Goal: Obtain resource: Obtain resource

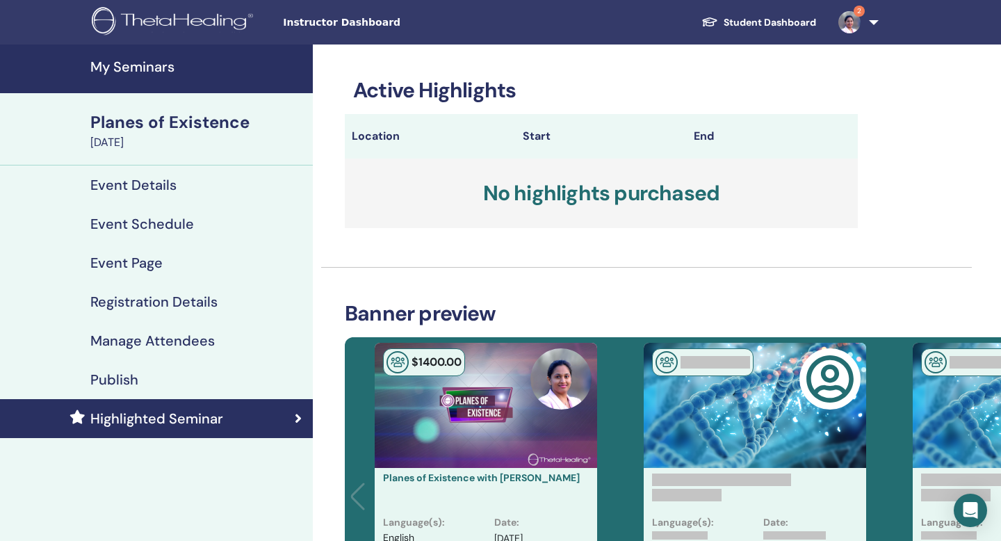
click at [167, 413] on h4 "Highlighted Seminar" at bounding box center [156, 418] width 133 height 17
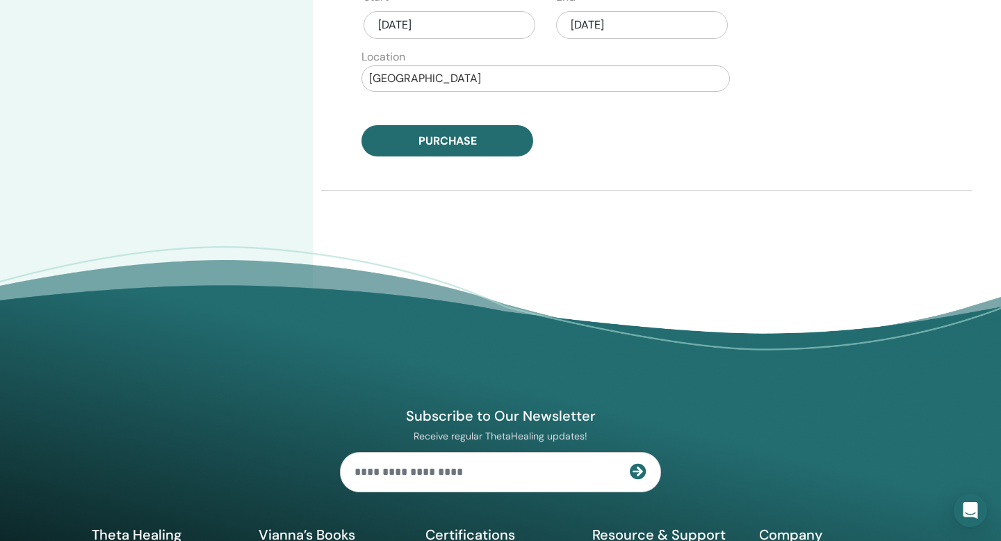
scroll to position [937, 0]
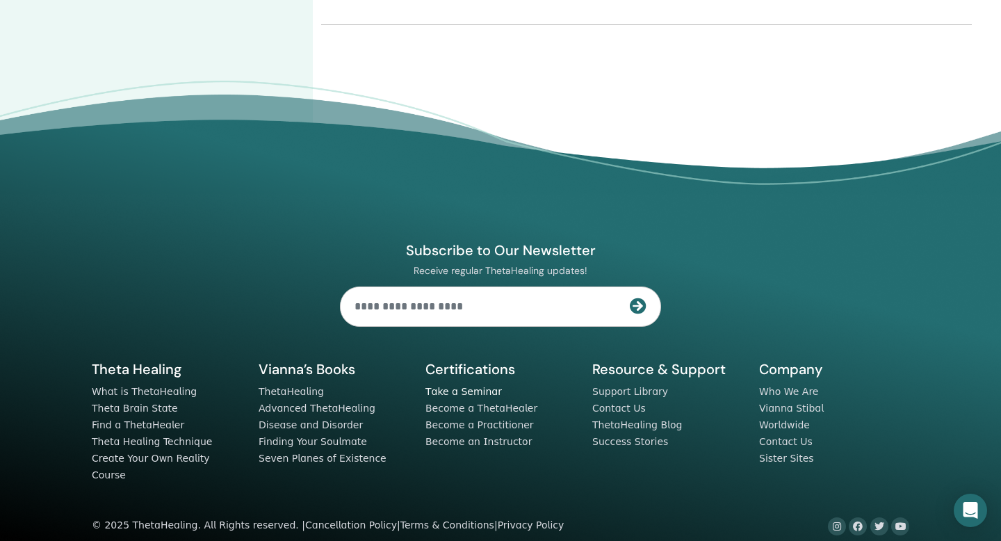
click at [457, 395] on link "Take a Seminar" at bounding box center [463, 391] width 76 height 11
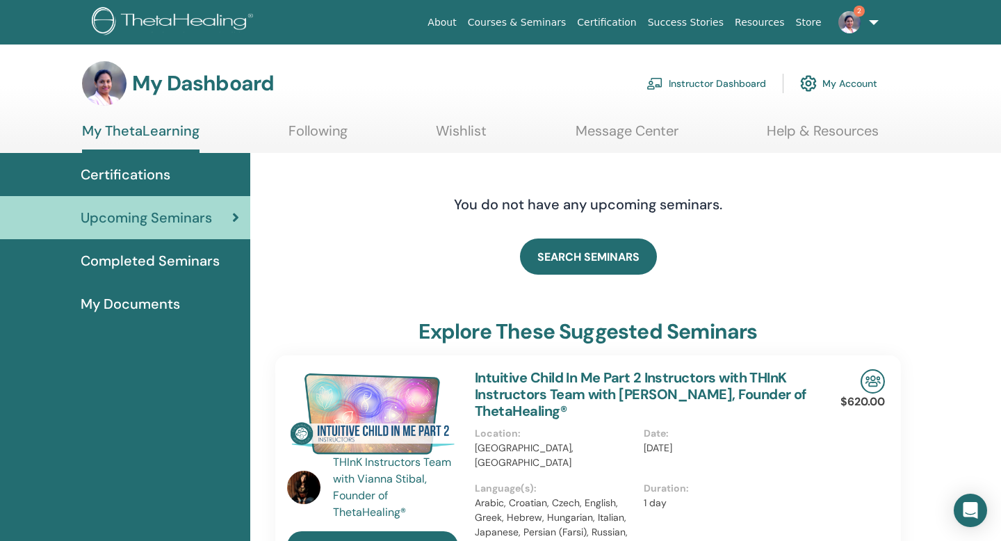
click at [152, 258] on span "Completed Seminars" at bounding box center [150, 260] width 139 height 21
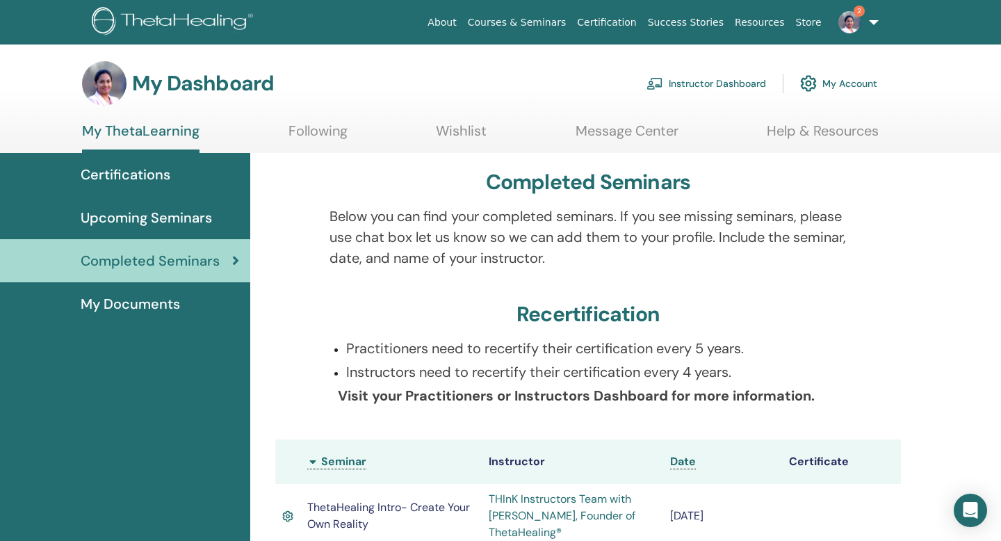
click at [542, 22] on link "Courses & Seminars" at bounding box center [517, 23] width 110 height 26
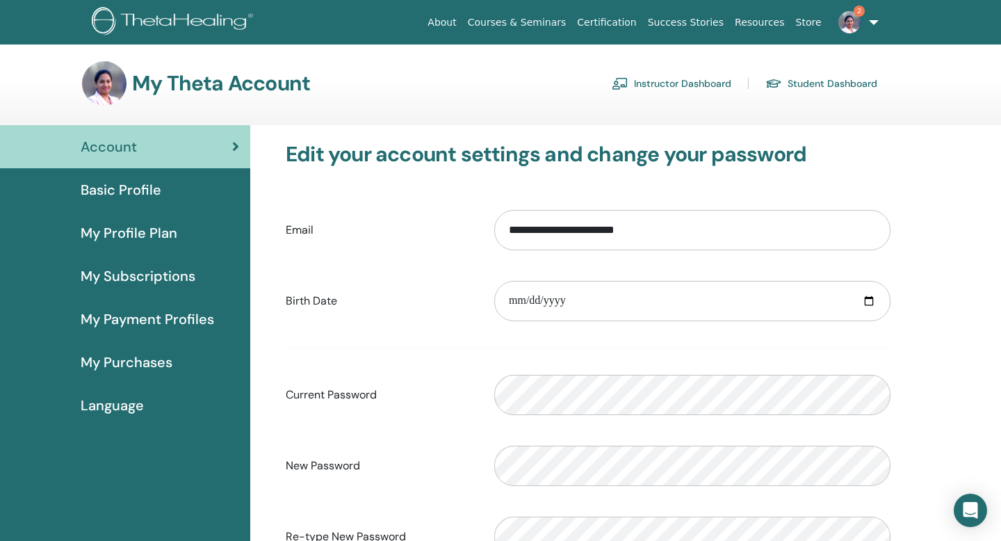
click at [668, 85] on link "Instructor Dashboard" at bounding box center [672, 83] width 120 height 22
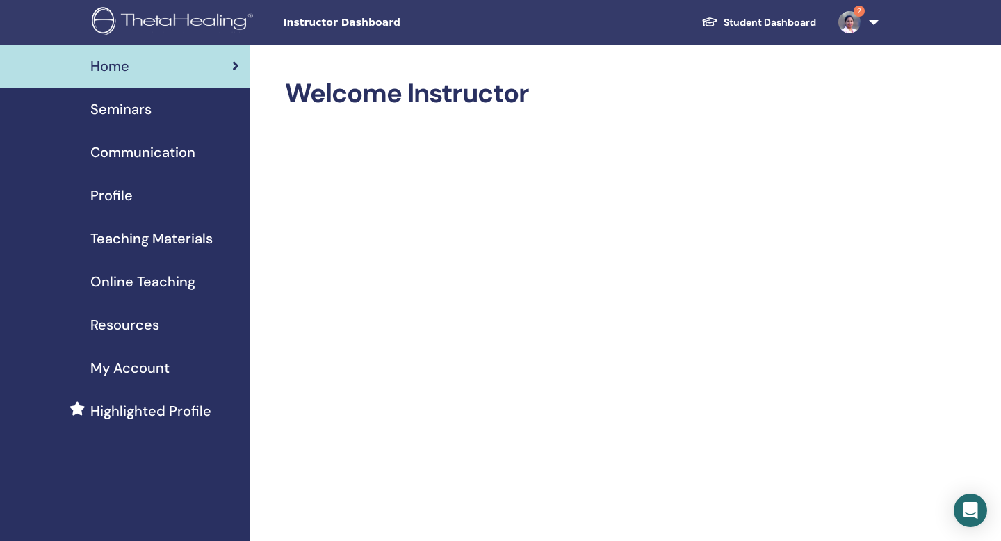
click at [136, 112] on span "Seminars" at bounding box center [120, 109] width 61 height 21
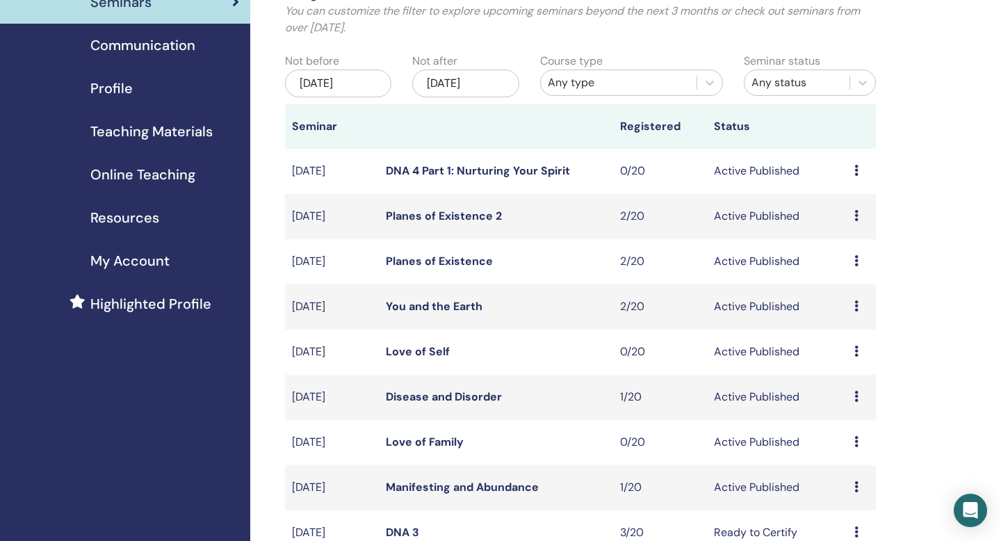
scroll to position [100, 0]
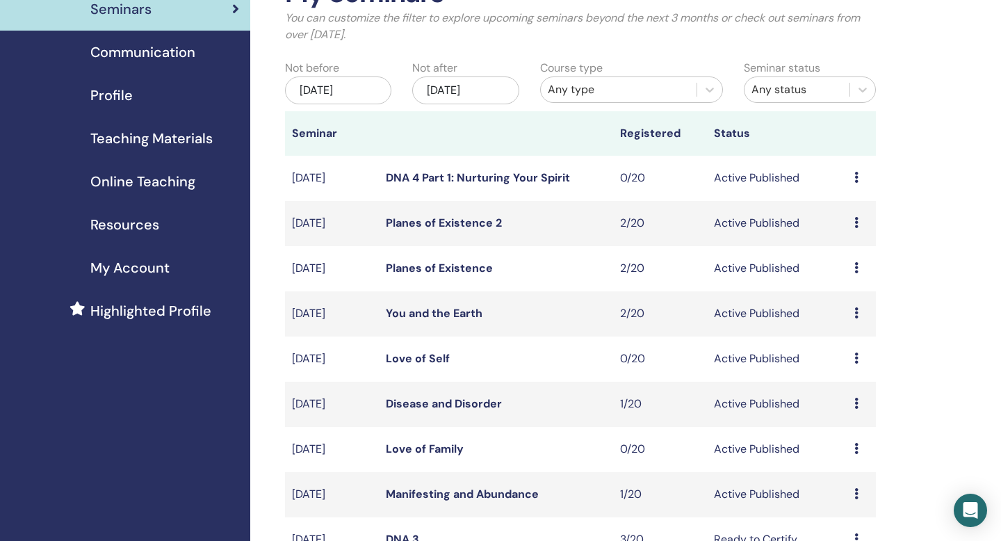
click at [436, 178] on link "DNA 4 Part 1: Nurturing Your Spirit" at bounding box center [478, 177] width 184 height 15
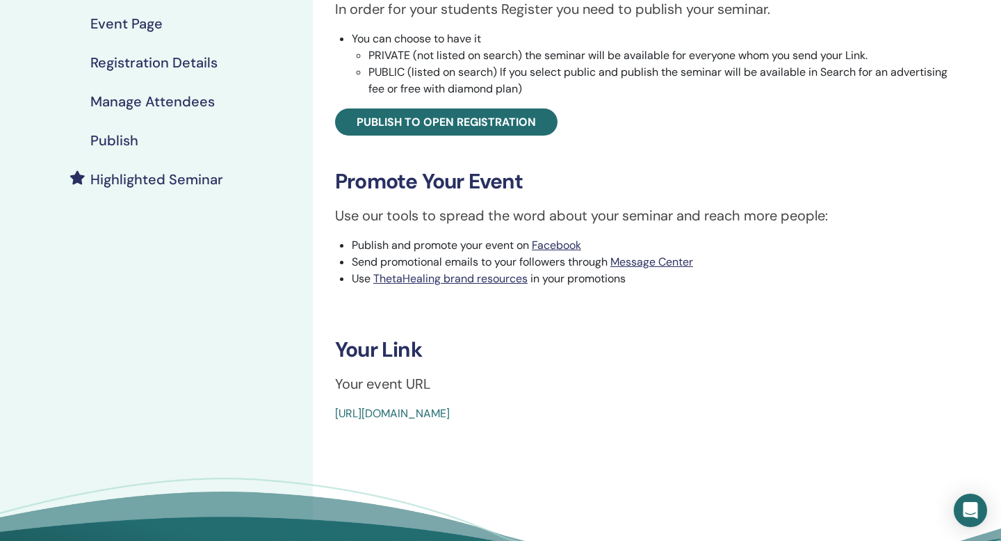
scroll to position [268, 0]
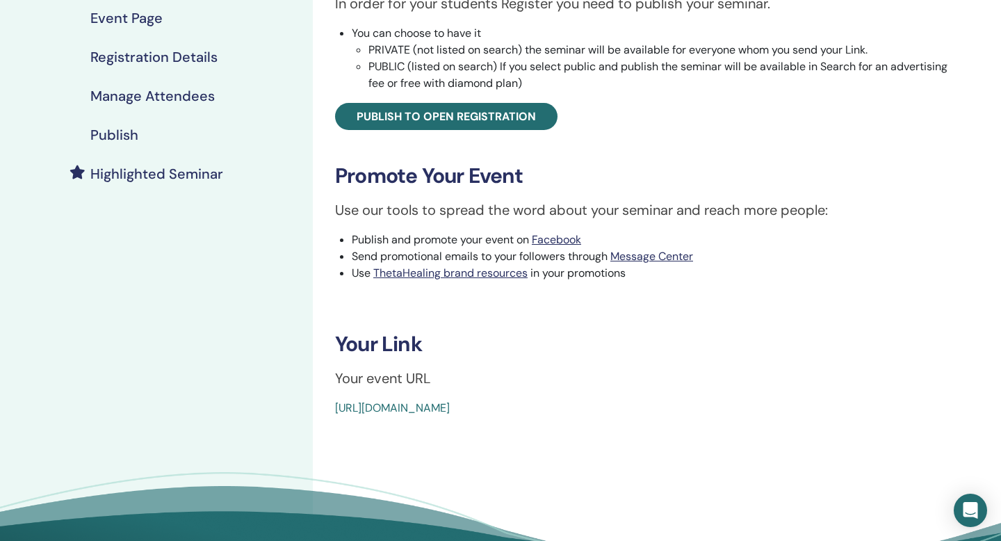
click at [450, 407] on link "https://www.thetahealing.com/seminar-370422-details.html" at bounding box center [392, 407] width 115 height 15
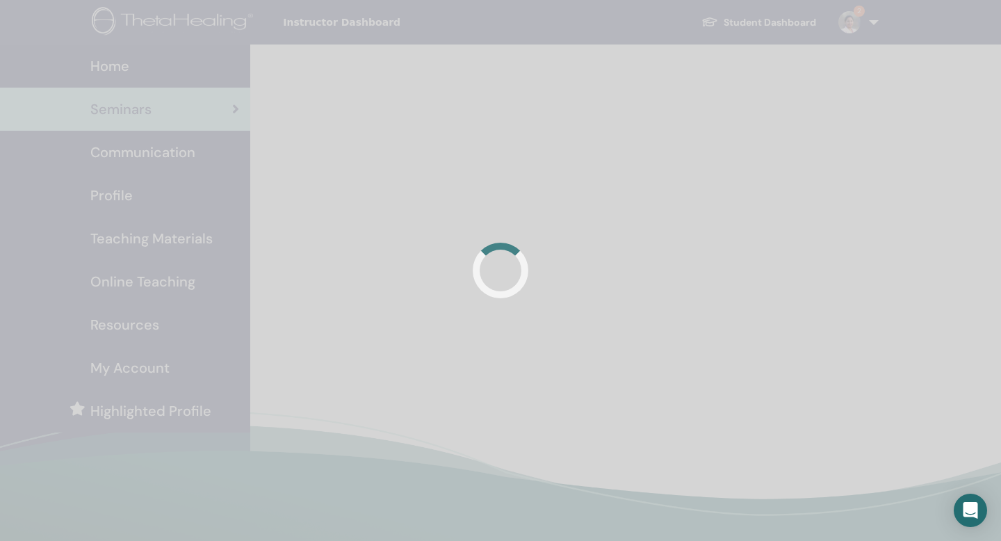
scroll to position [100, 0]
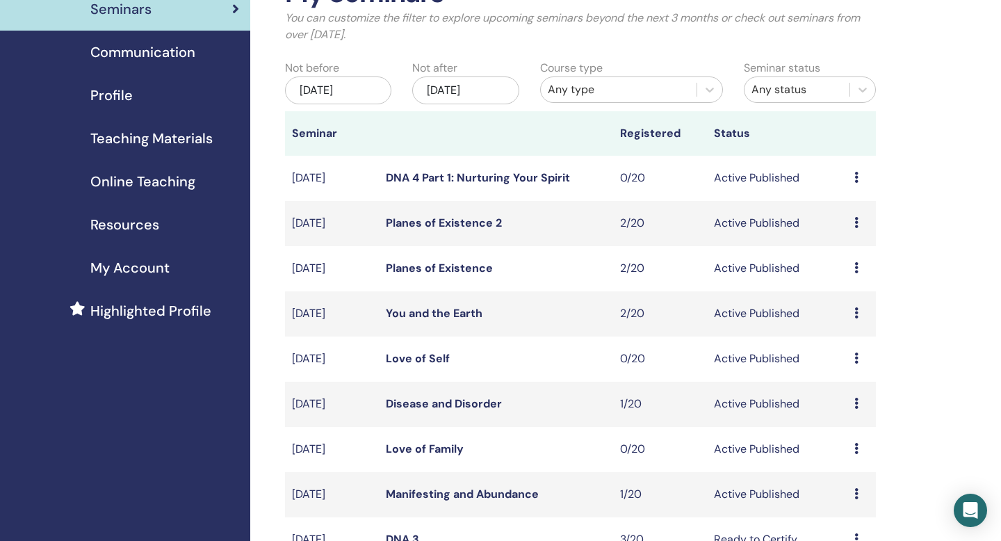
click at [138, 224] on span "Resources" at bounding box center [124, 224] width 69 height 21
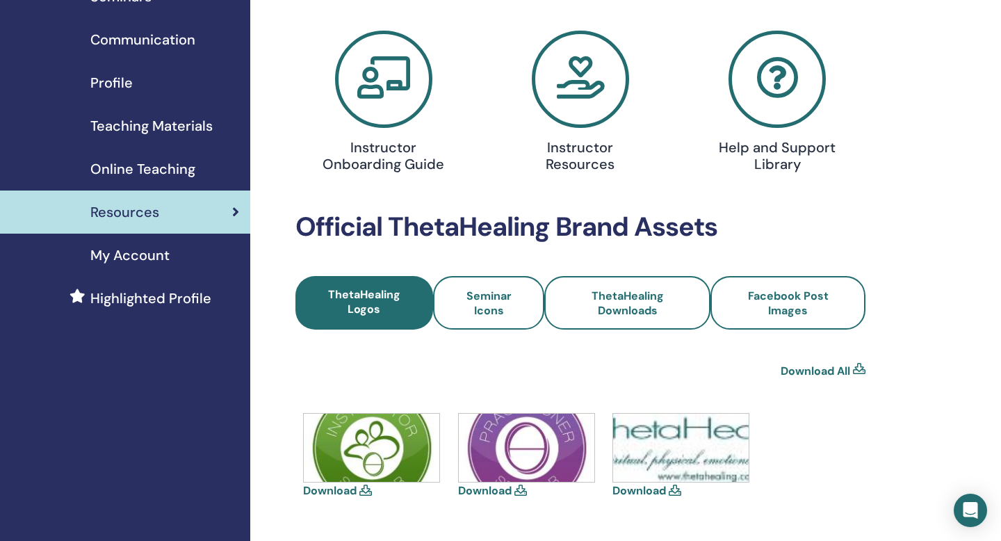
scroll to position [108, 0]
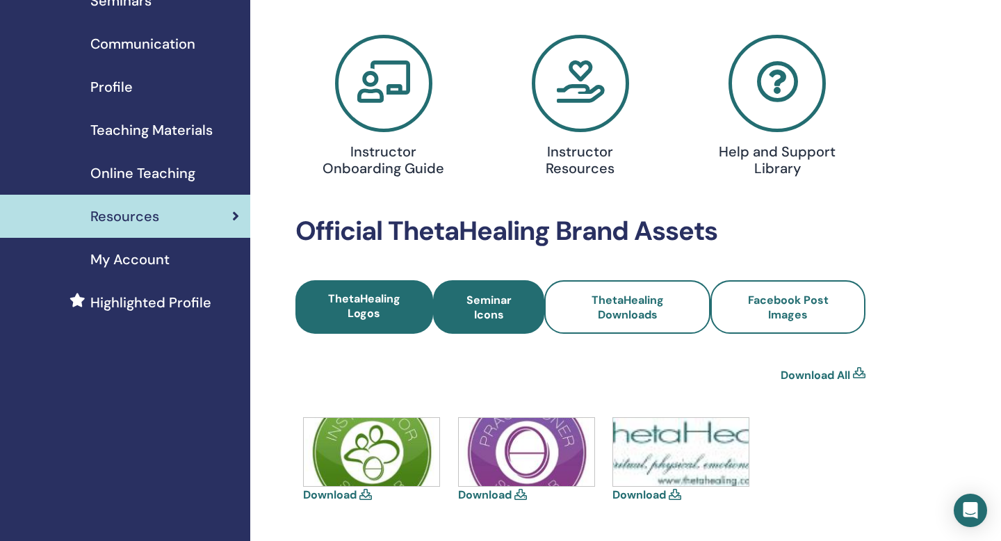
click at [487, 312] on span "Seminar Icons" at bounding box center [489, 307] width 74 height 29
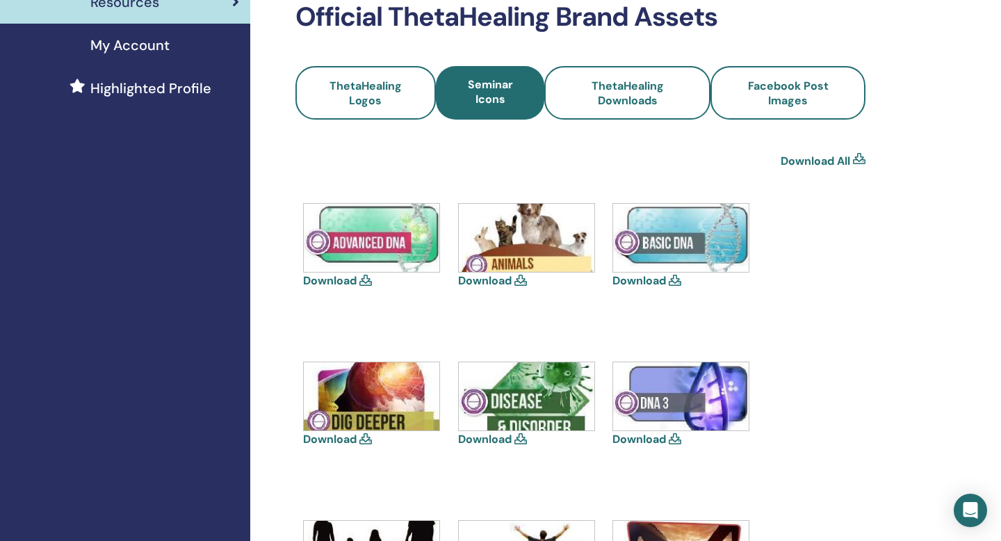
scroll to position [295, 0]
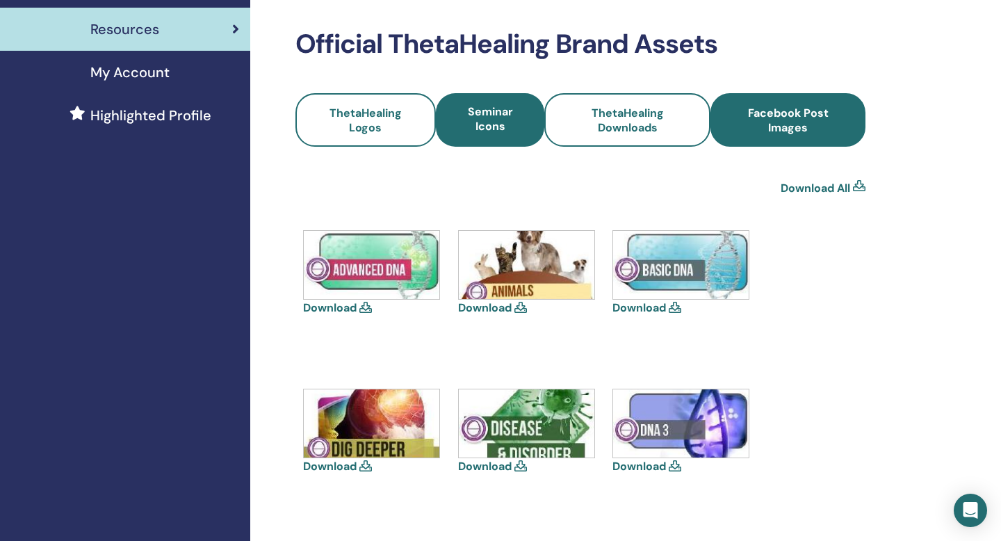
click at [789, 120] on span "Facebook Post Images" at bounding box center [787, 120] width 117 height 29
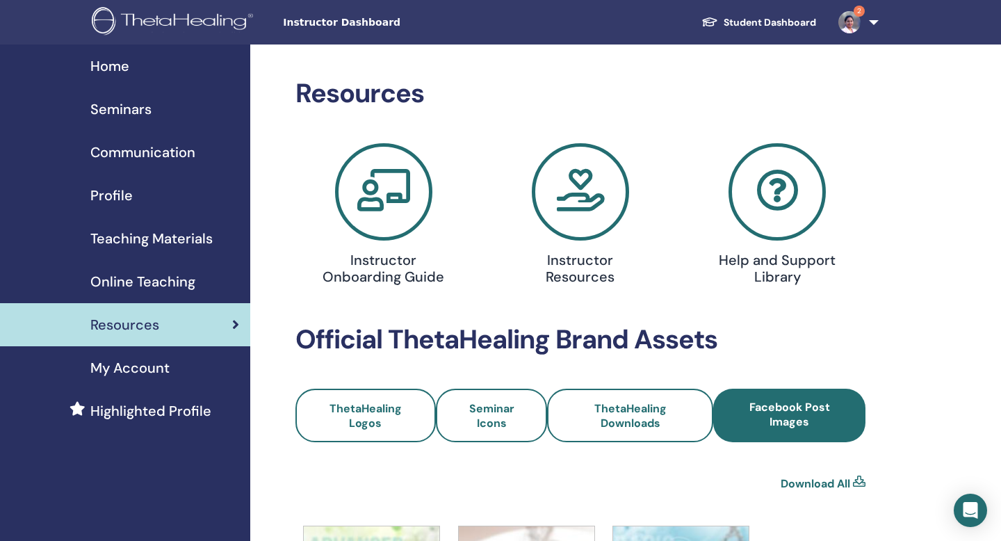
click at [144, 274] on span "Online Teaching" at bounding box center [142, 281] width 105 height 21
